Goal: Information Seeking & Learning: Understand process/instructions

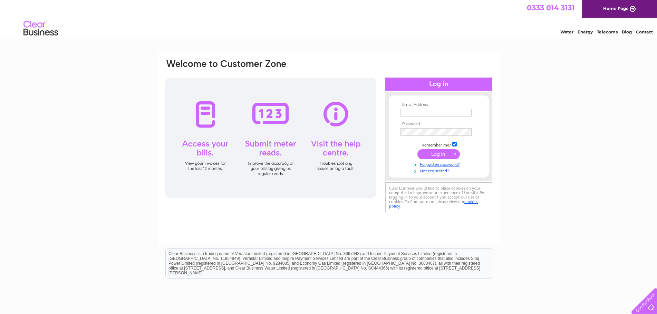
type input "raymond.harbourhaulage@gmail.com"
click at [438, 154] on input "submit" at bounding box center [438, 154] width 42 height 10
click at [440, 154] on input "submit" at bounding box center [438, 154] width 42 height 10
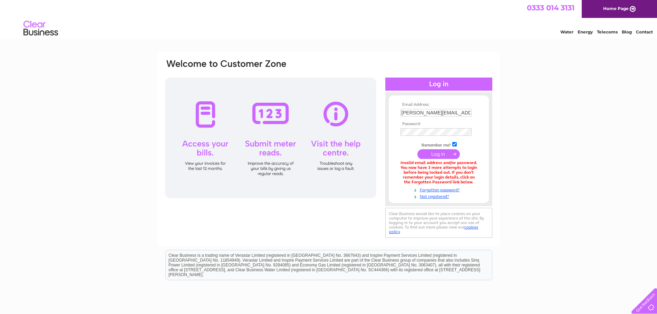
click at [440, 154] on input "submit" at bounding box center [438, 154] width 42 height 10
click at [156, 40] on html "0333 014 3131 Home Page Water Energy Telecoms Blog Contact" at bounding box center [328, 20] width 657 height 40
click at [437, 153] on input "submit" at bounding box center [438, 154] width 42 height 10
click at [458, 113] on input "raymond.harbourhaulage@gmail.com" at bounding box center [435, 113] width 71 height 8
type input "r"
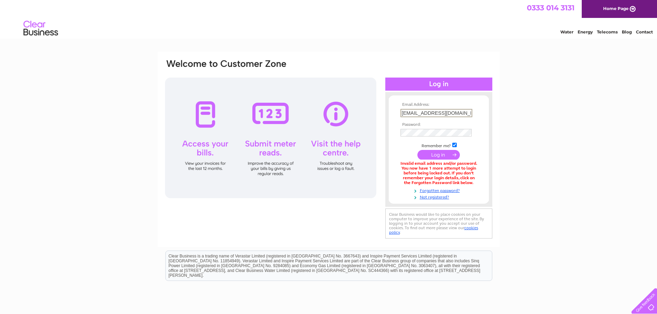
type input "harbourhaulage@hotmail.com"
click at [417, 150] on input "submit" at bounding box center [438, 155] width 42 height 10
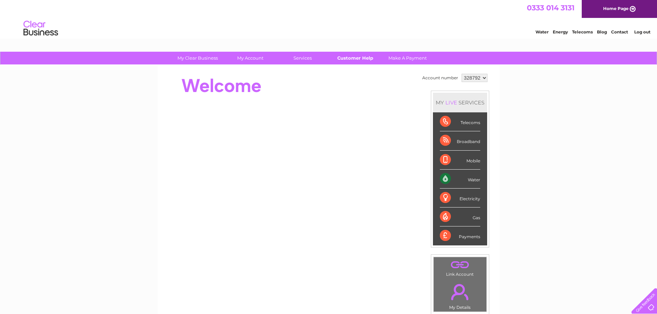
click at [352, 58] on link "Customer Help" at bounding box center [355, 58] width 57 height 13
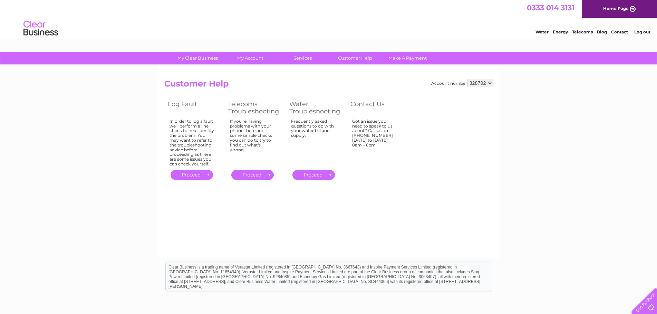
click at [251, 175] on link "." at bounding box center [252, 175] width 42 height 10
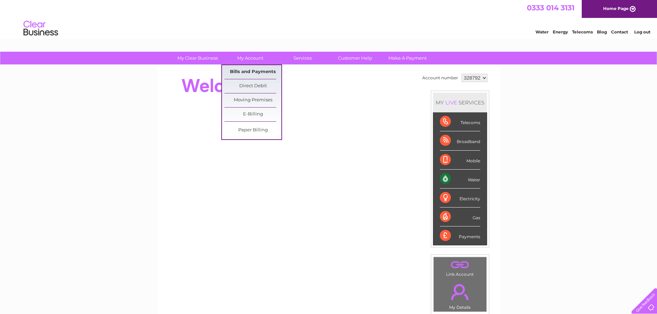
click at [248, 71] on link "Bills and Payments" at bounding box center [252, 72] width 57 height 14
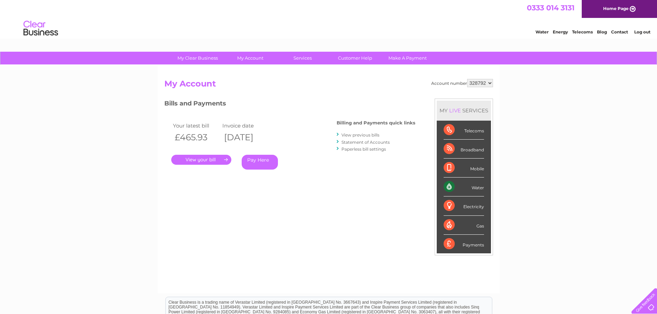
drag, startPoint x: 485, startPoint y: -5, endPoint x: 430, endPoint y: -42, distance: 65.9
drag, startPoint x: 430, startPoint y: -42, endPoint x: 363, endPoint y: 128, distance: 182.2
click at [363, 127] on div "Billing and Payments quick links View previous bills Statement of Accounts Pape…" at bounding box center [376, 136] width 79 height 45
click at [354, 58] on link "Customer Help" at bounding box center [355, 58] width 57 height 13
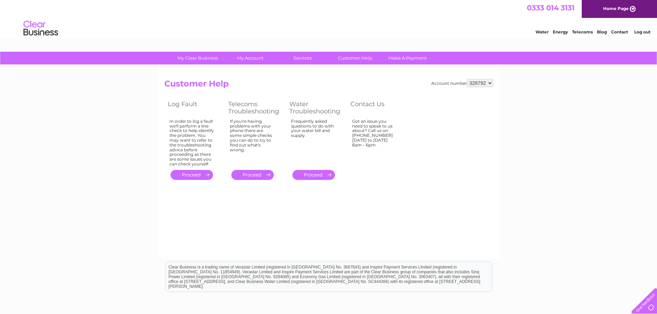
click at [256, 175] on link "." at bounding box center [252, 175] width 42 height 10
